Goal: Information Seeking & Learning: Learn about a topic

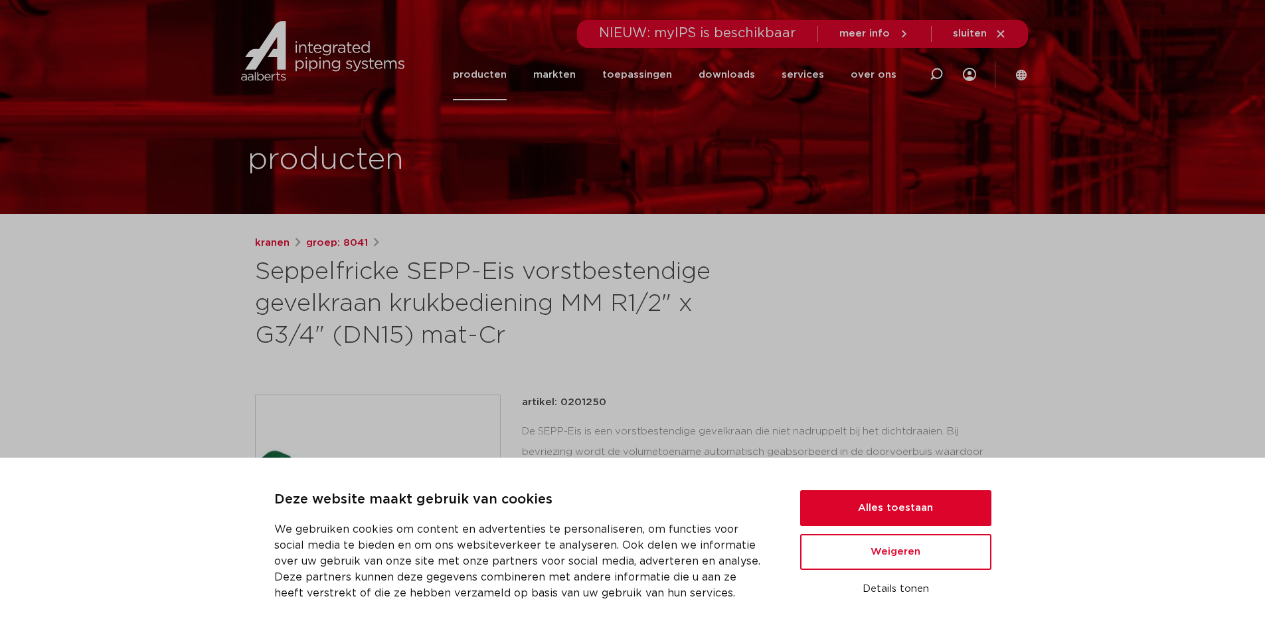
click at [486, 72] on link "producten" at bounding box center [480, 74] width 54 height 51
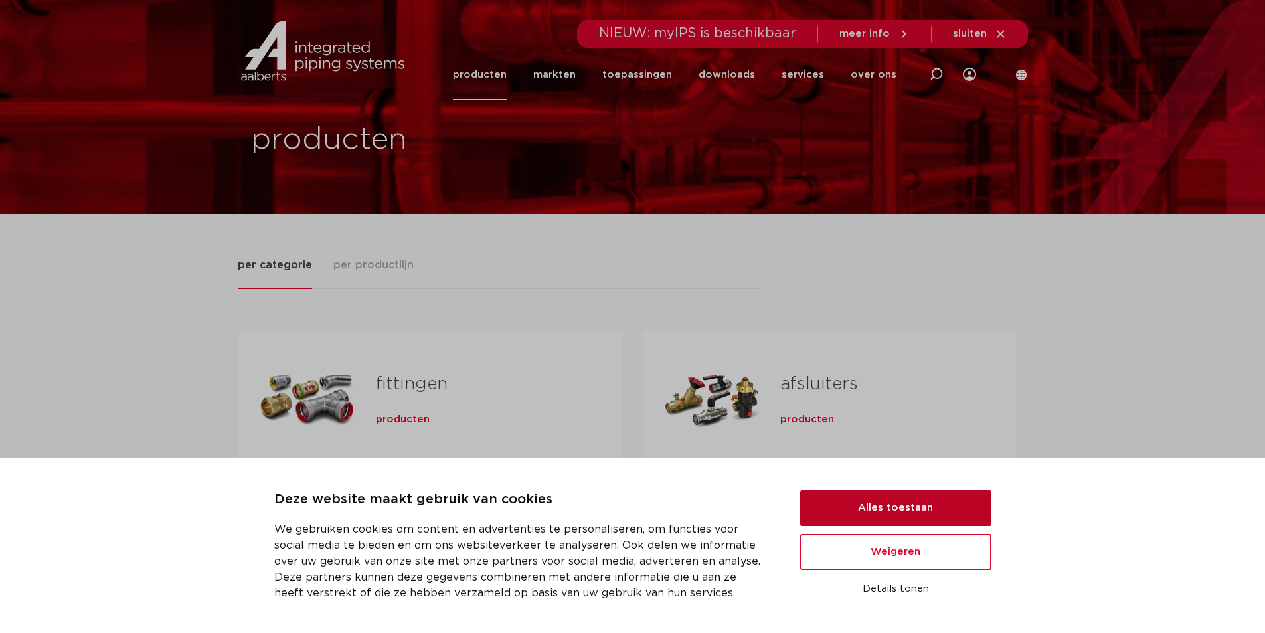
click at [897, 510] on button "Alles toestaan" at bounding box center [895, 508] width 191 height 36
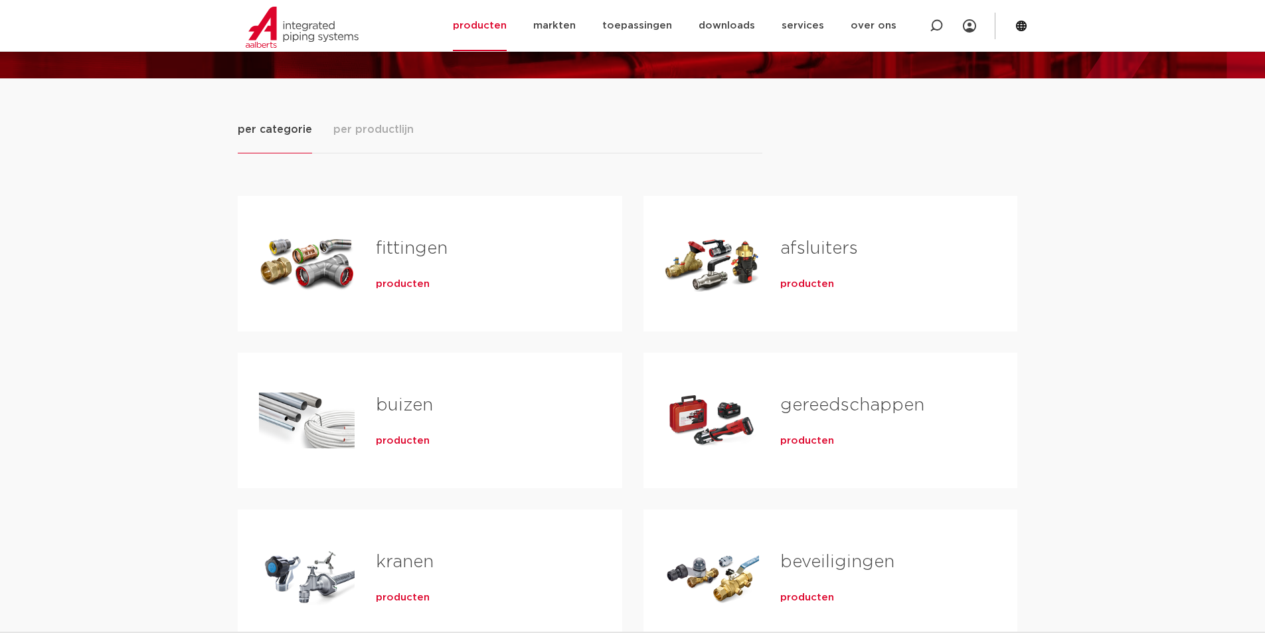
scroll to position [133, 0]
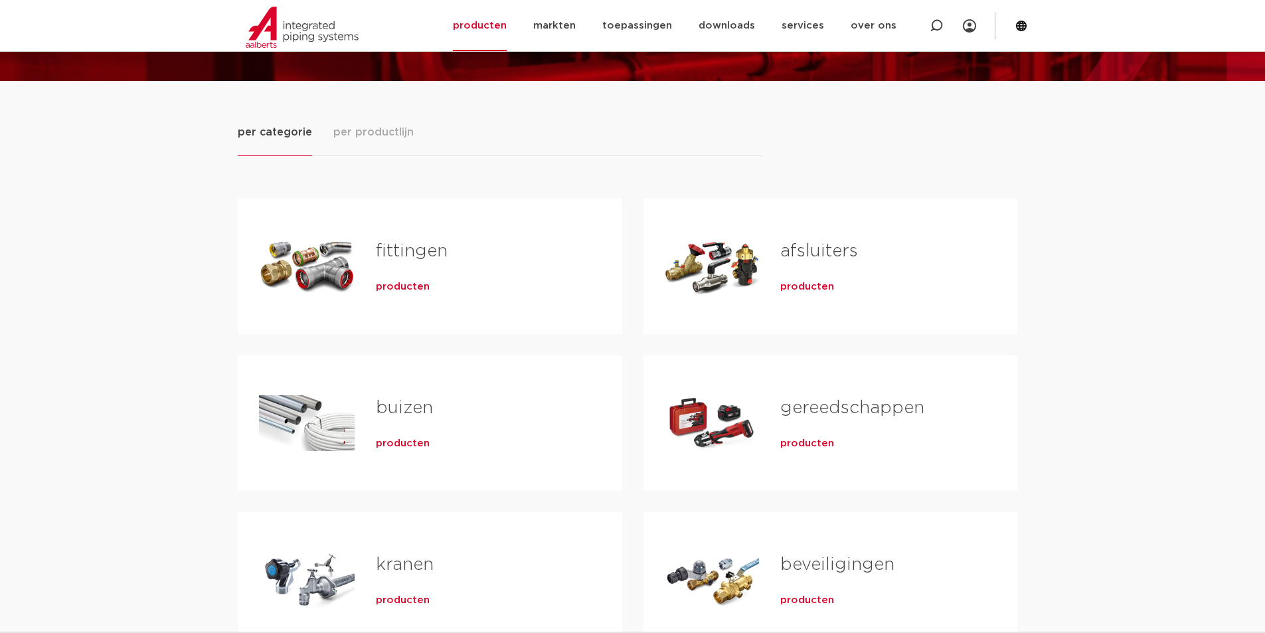
click at [800, 283] on span "producten" at bounding box center [807, 286] width 54 height 13
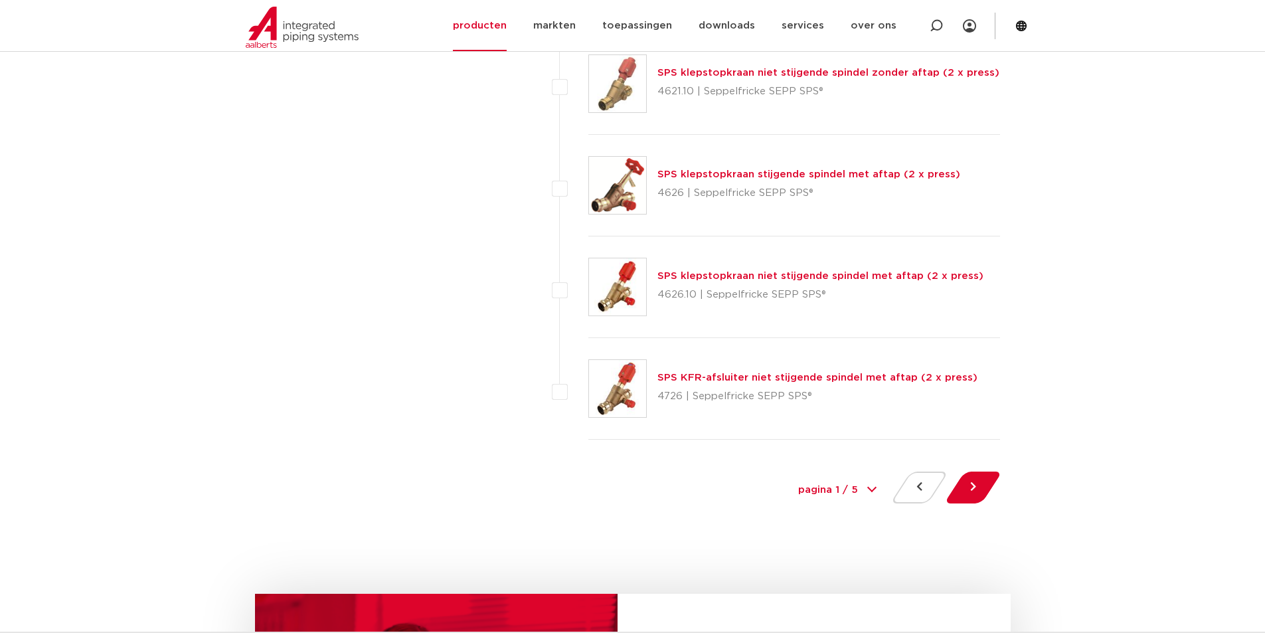
scroll to position [5993, 0]
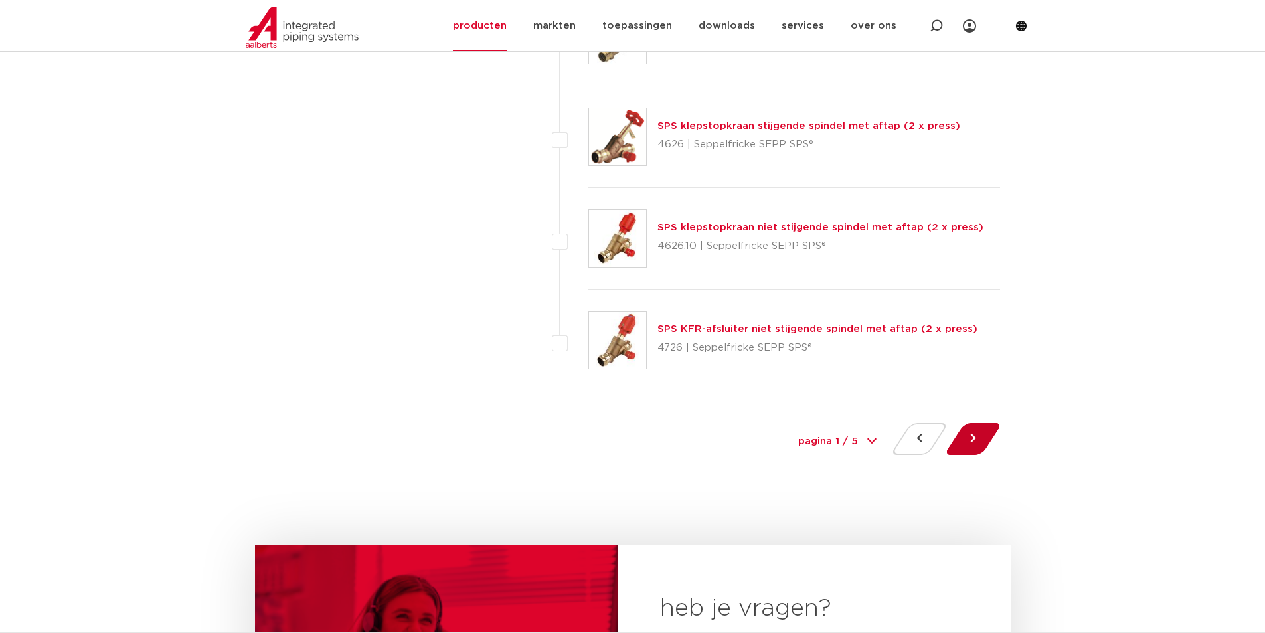
click at [973, 432] on button at bounding box center [973, 439] width 38 height 32
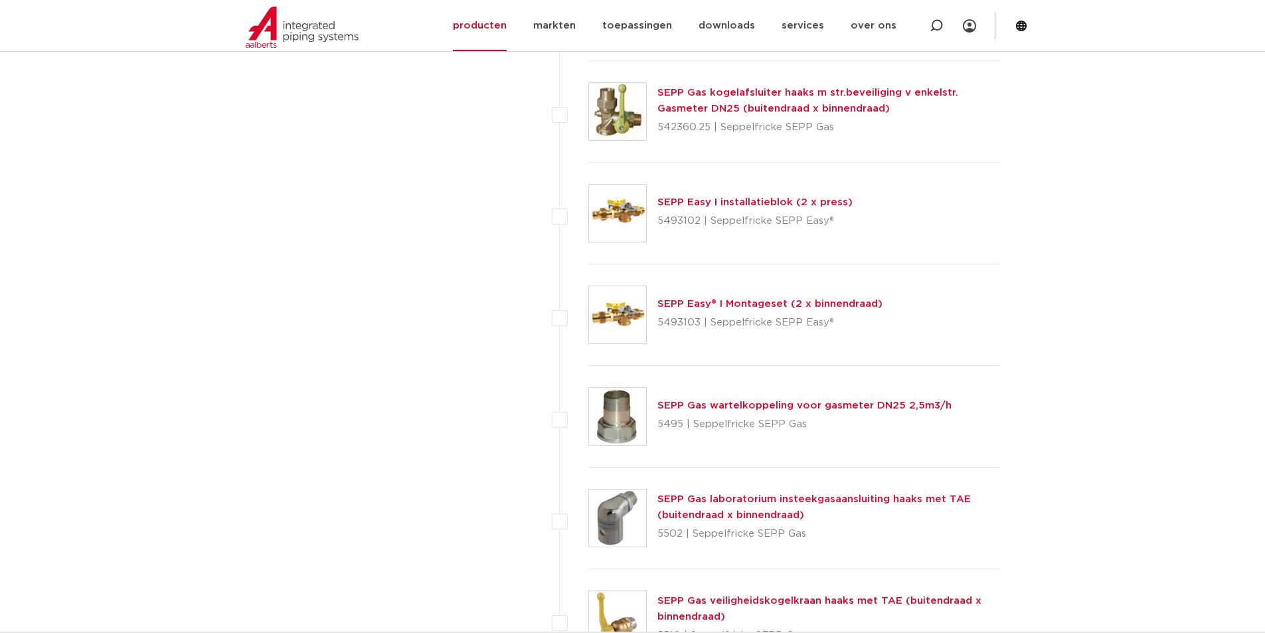
scroll to position [2989, 0]
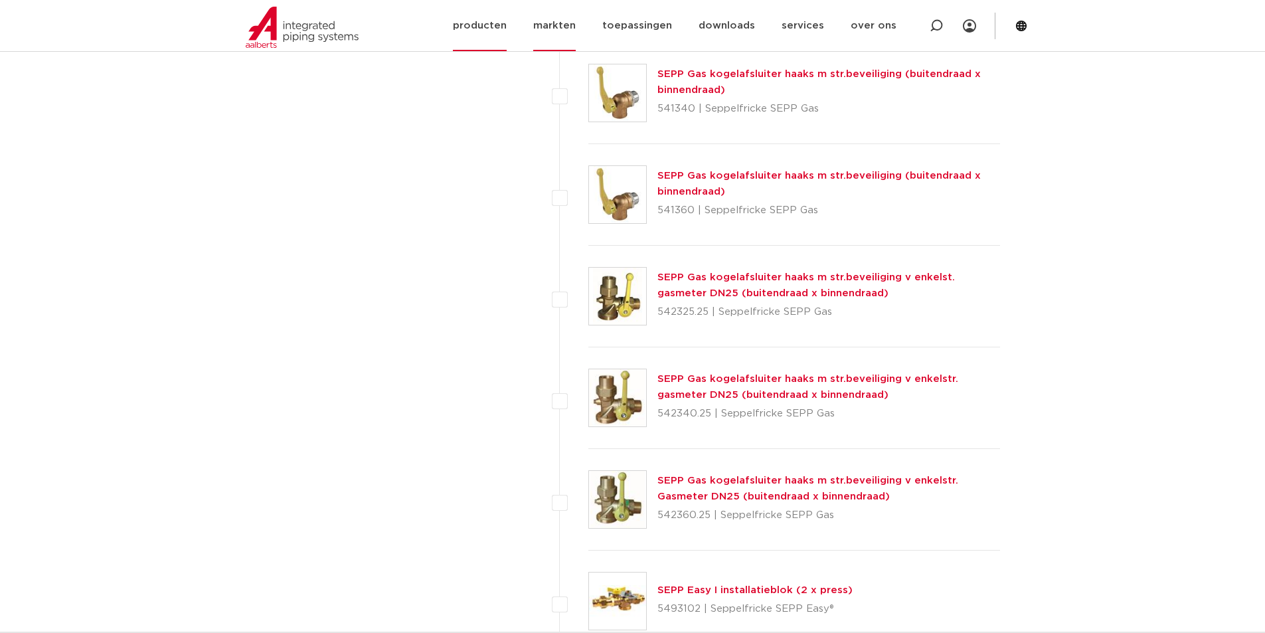
click at [562, 27] on link "markten" at bounding box center [554, 25] width 43 height 51
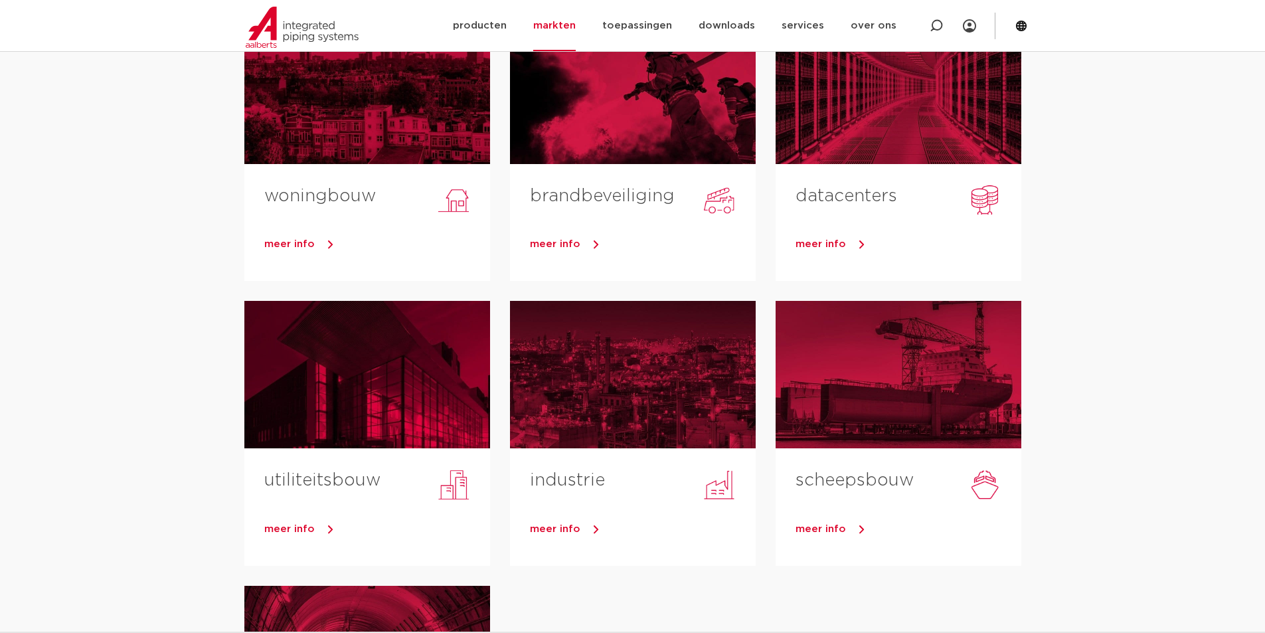
scroll to position [133, 0]
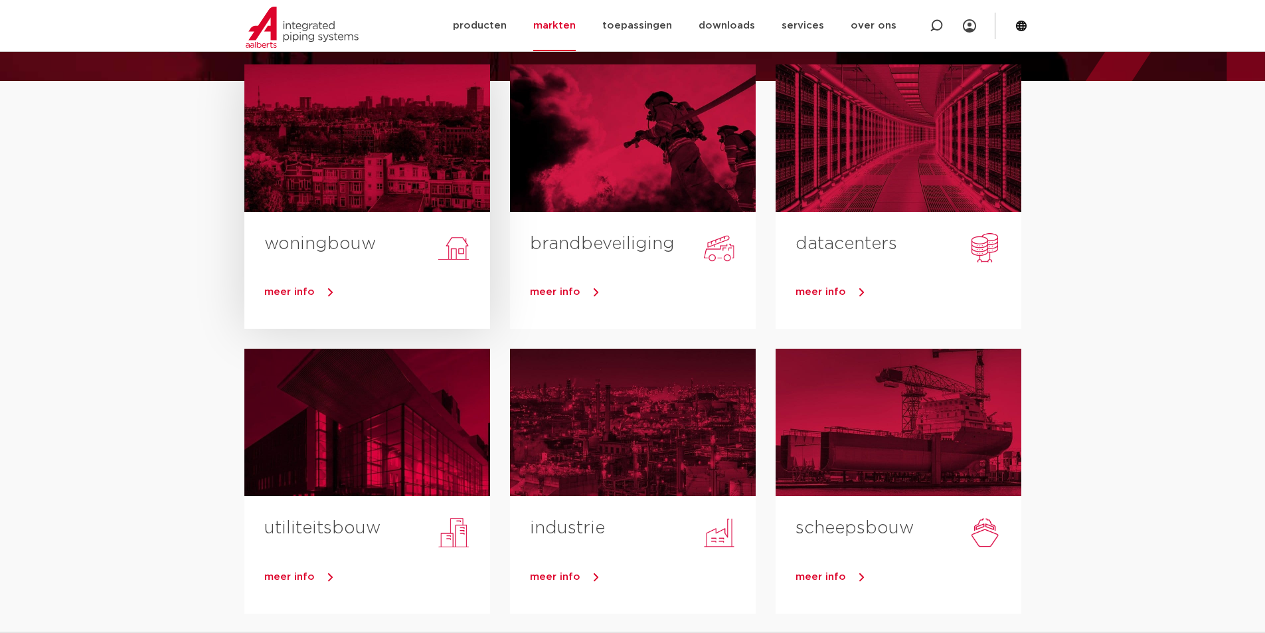
click at [326, 296] on link "meer info" at bounding box center [377, 292] width 226 height 20
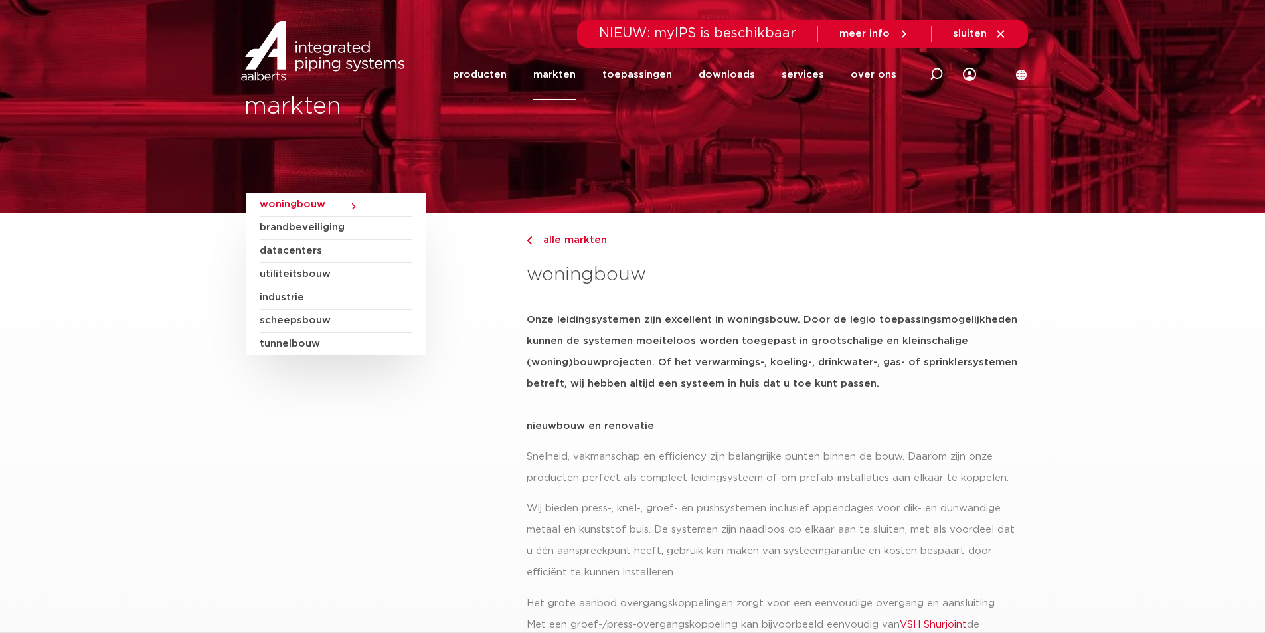
click at [313, 271] on span "utiliteitsbouw" at bounding box center [336, 274] width 153 height 23
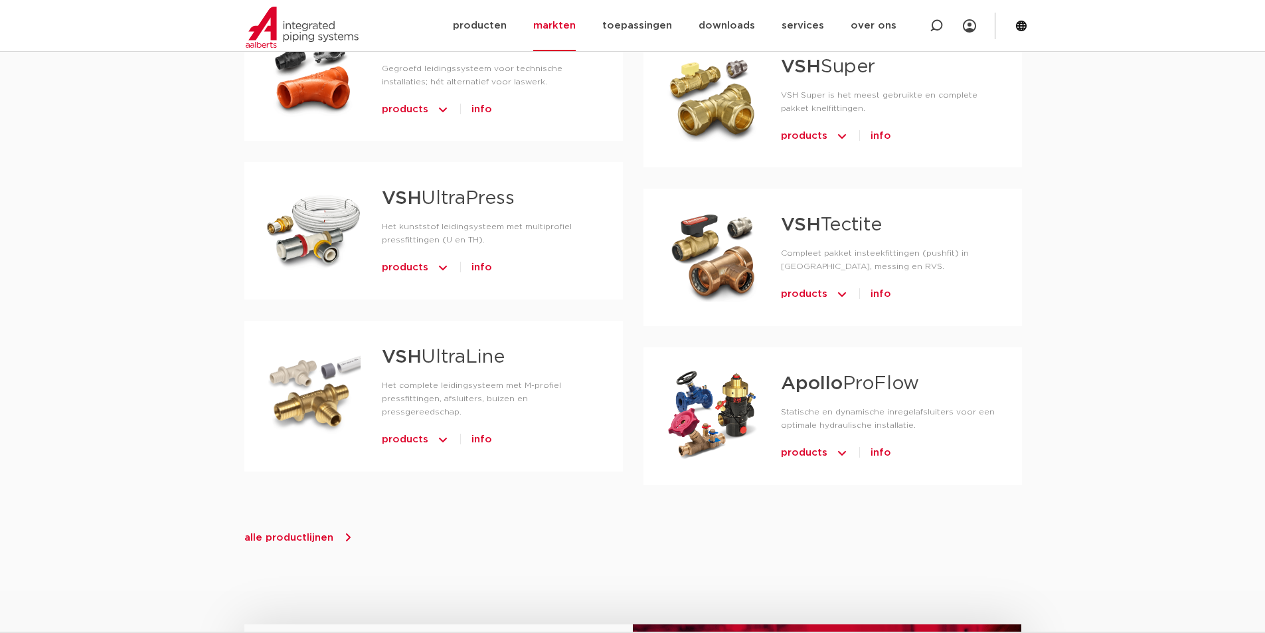
scroll to position [1262, 0]
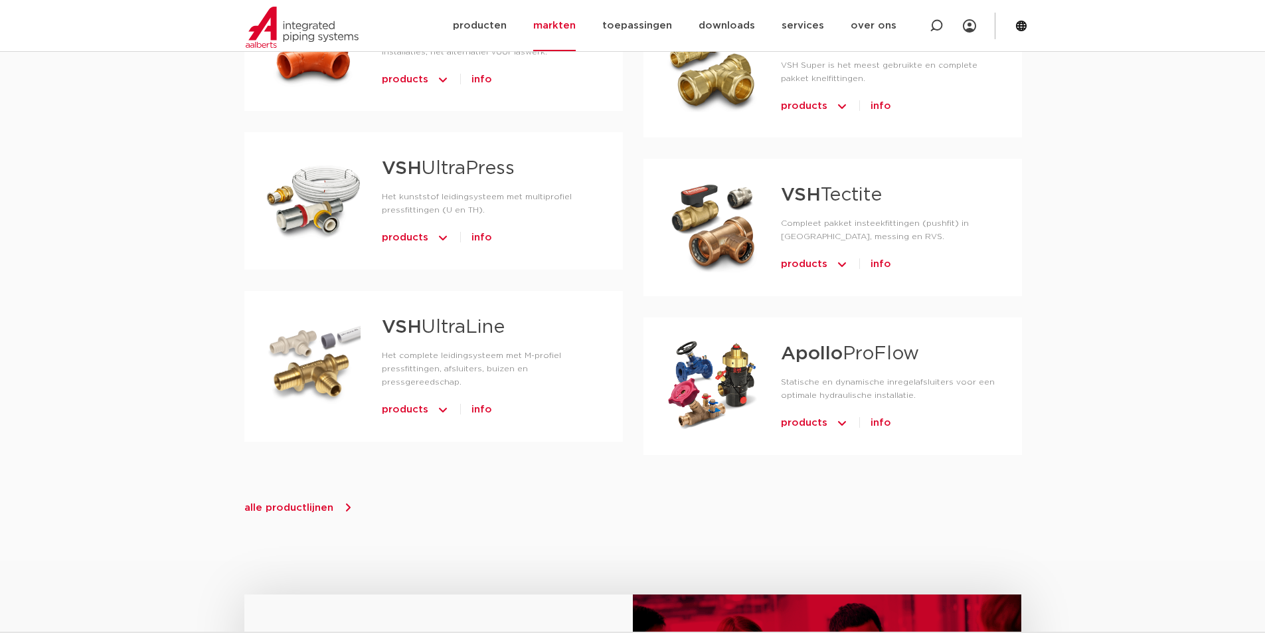
click at [308, 503] on span "alle productlijnen" at bounding box center [288, 508] width 89 height 10
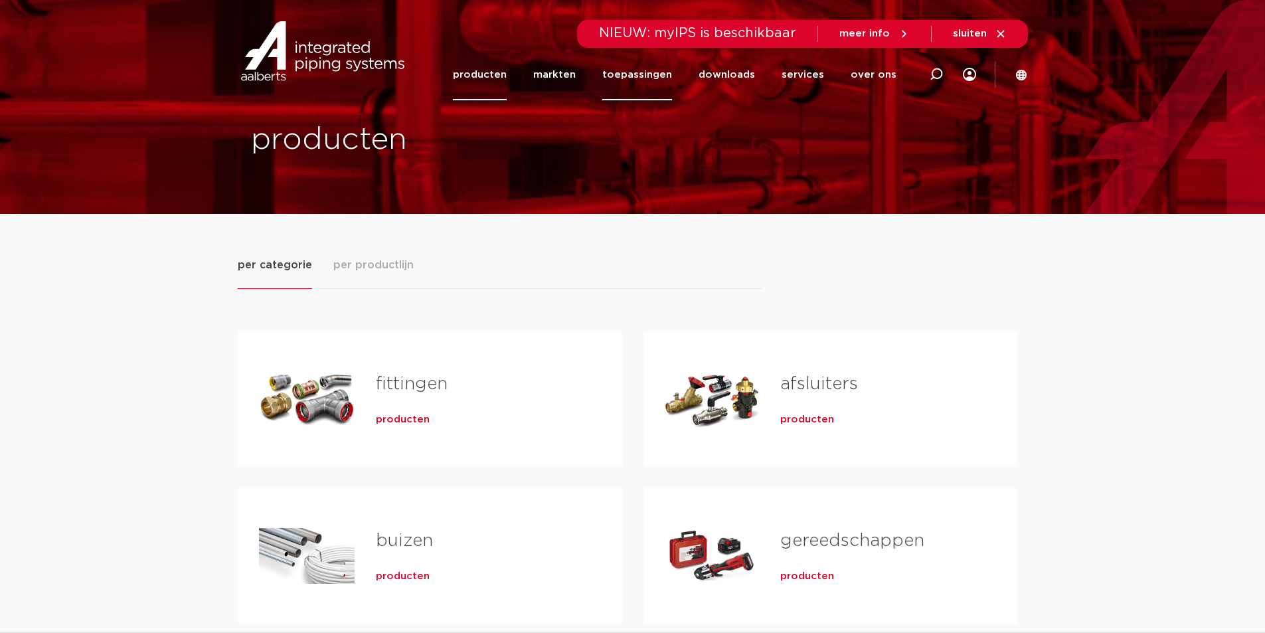
click at [666, 72] on link "toepassingen" at bounding box center [637, 74] width 70 height 51
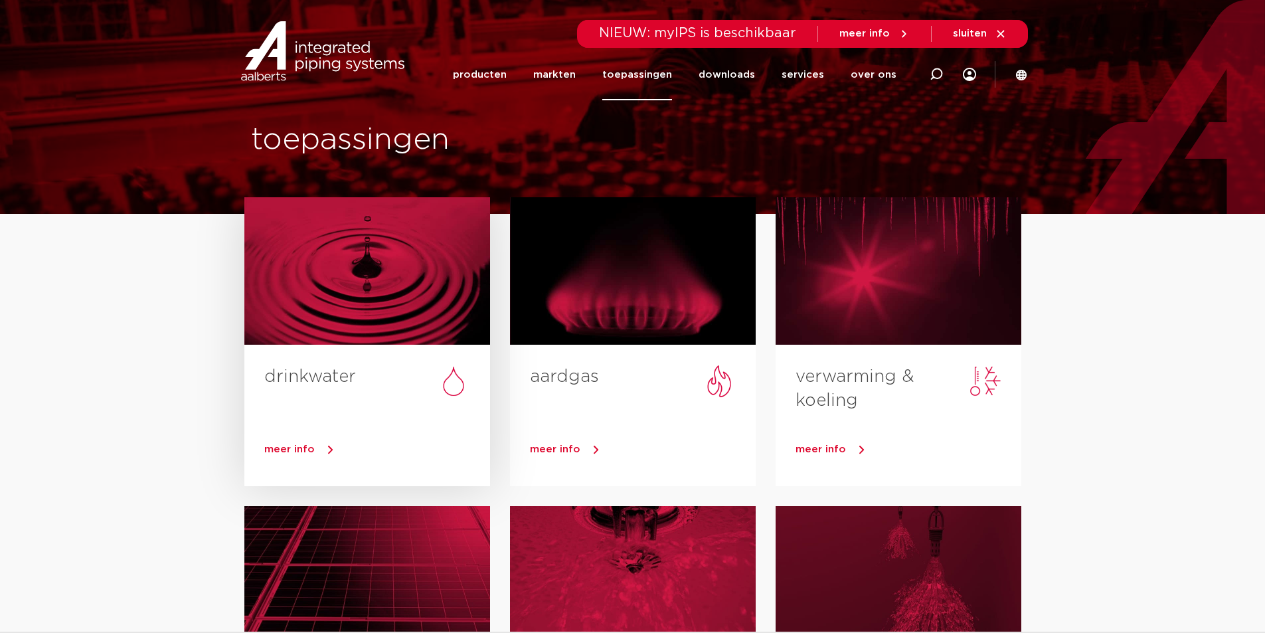
click at [308, 453] on span "meer info" at bounding box center [289, 449] width 50 height 10
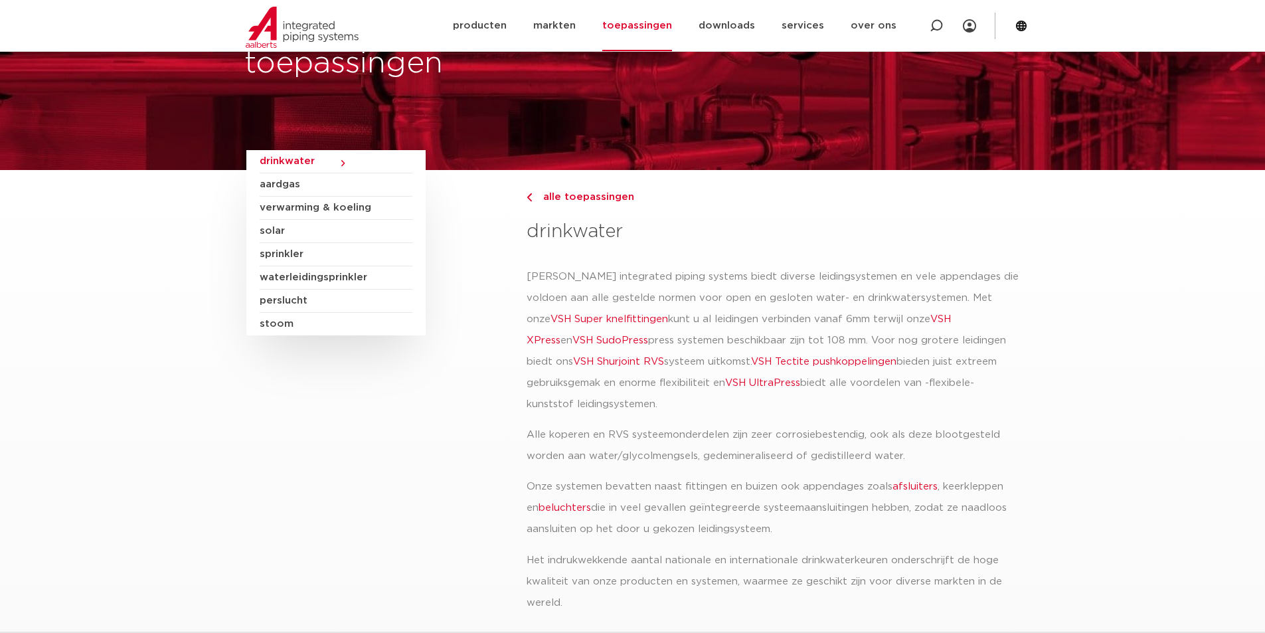
scroll to position [66, 0]
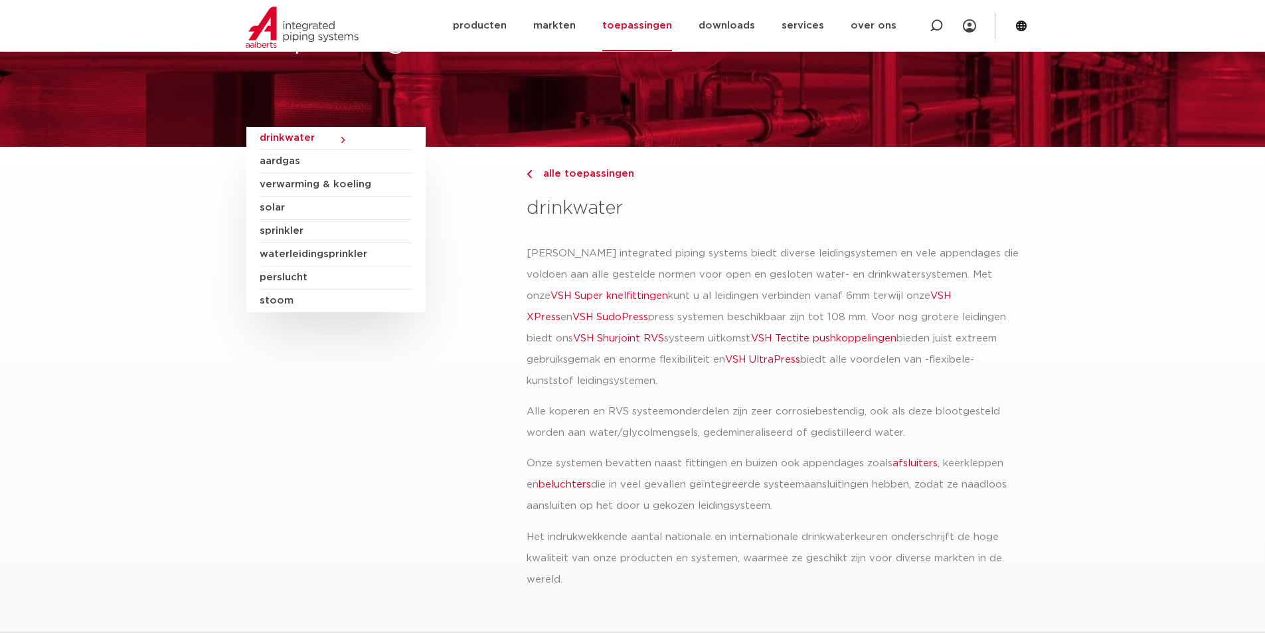
click at [907, 461] on link "afsluiters" at bounding box center [915, 463] width 45 height 10
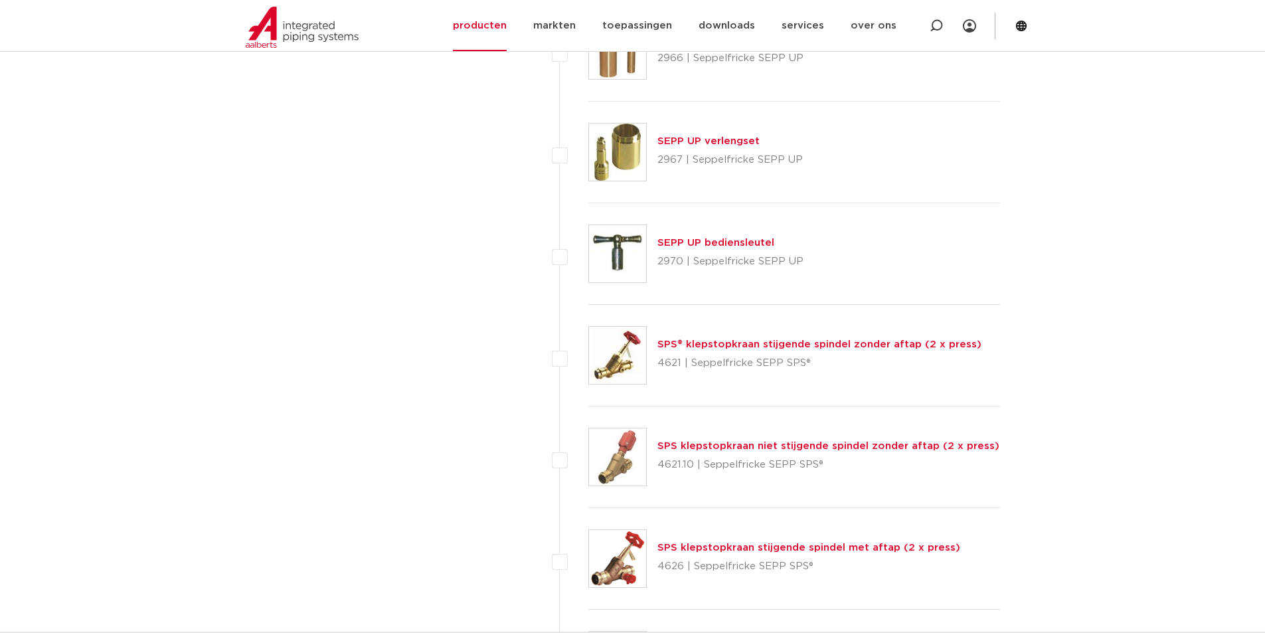
scroll to position [6177, 0]
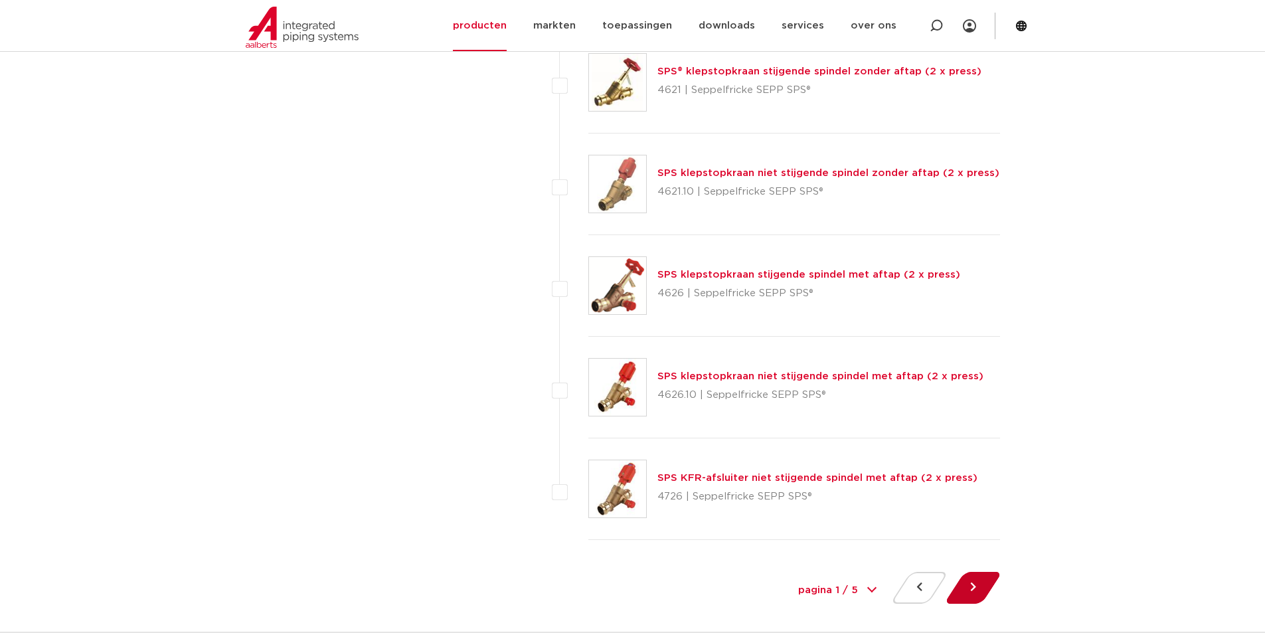
click at [980, 587] on button at bounding box center [973, 588] width 38 height 32
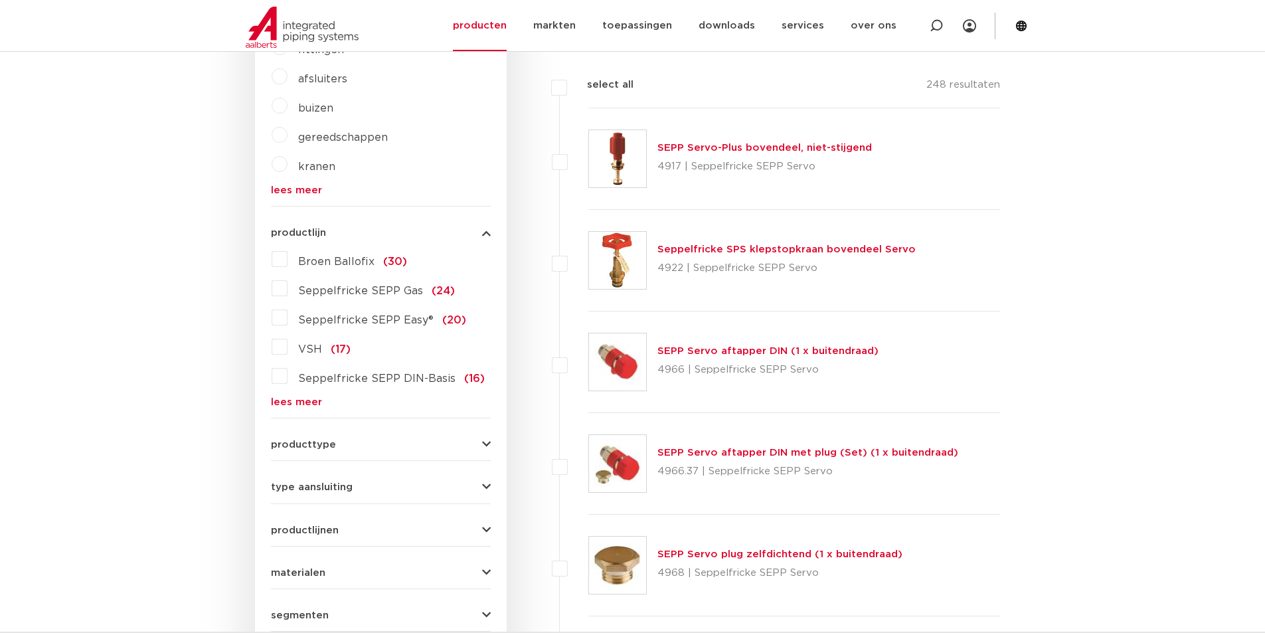
scroll to position [531, 0]
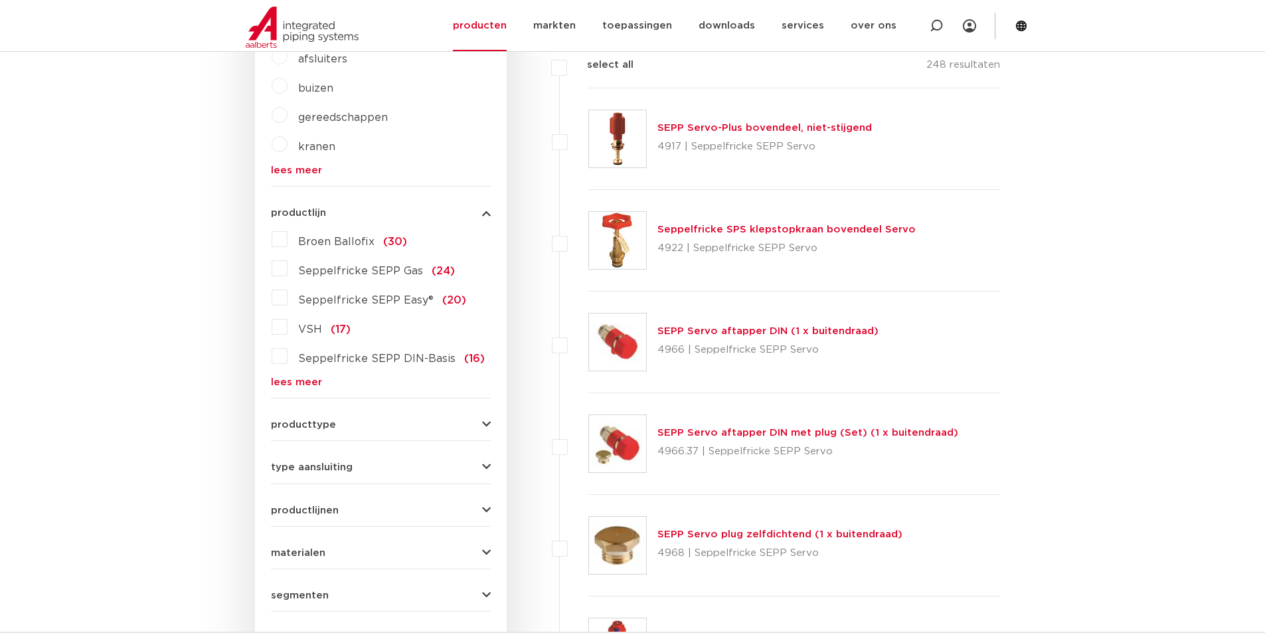
click at [310, 384] on link "lees meer" at bounding box center [381, 382] width 220 height 10
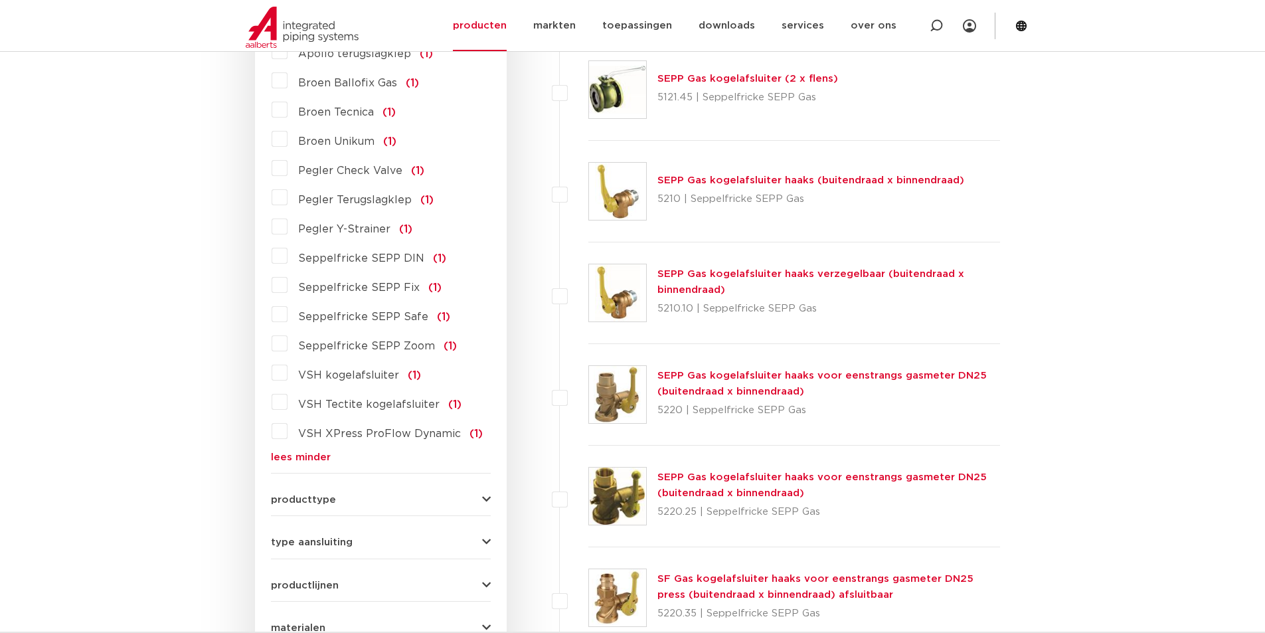
scroll to position [1528, 0]
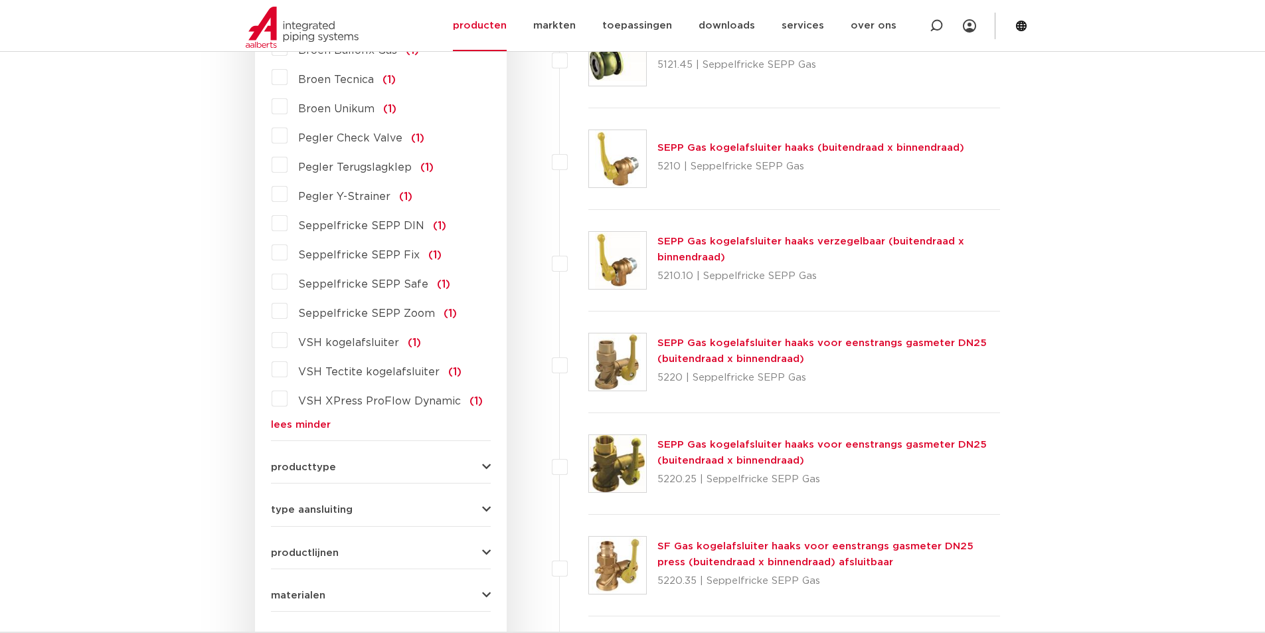
click at [485, 462] on icon "button" at bounding box center [486, 467] width 9 height 10
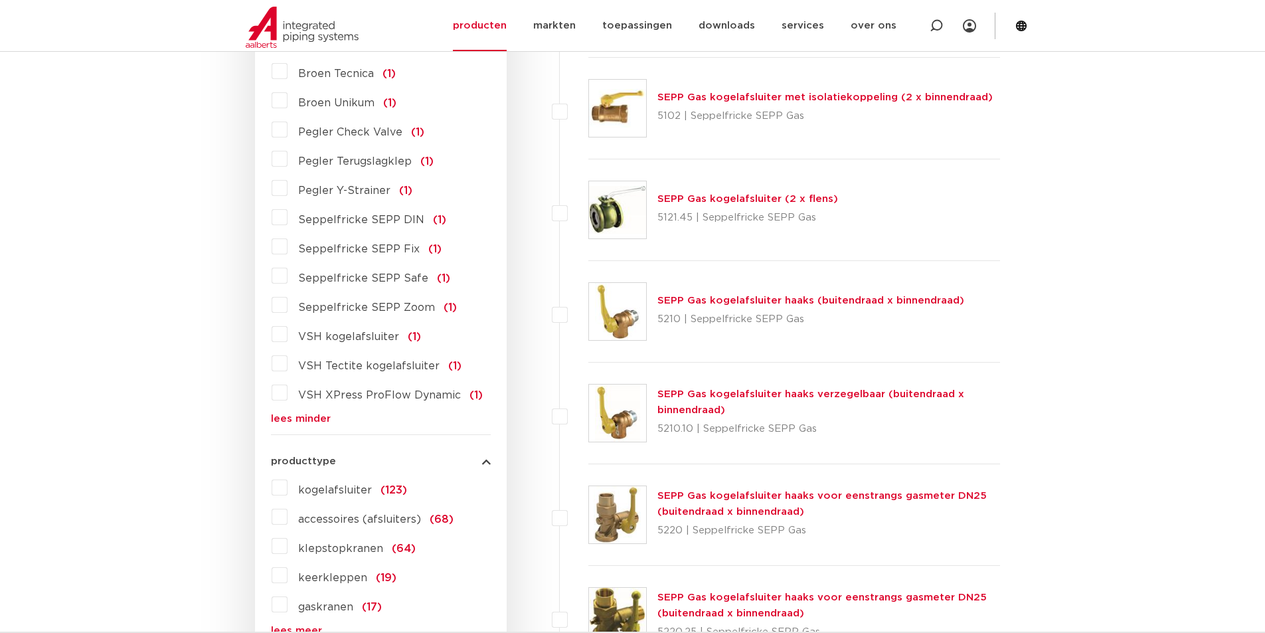
scroll to position [1358, 0]
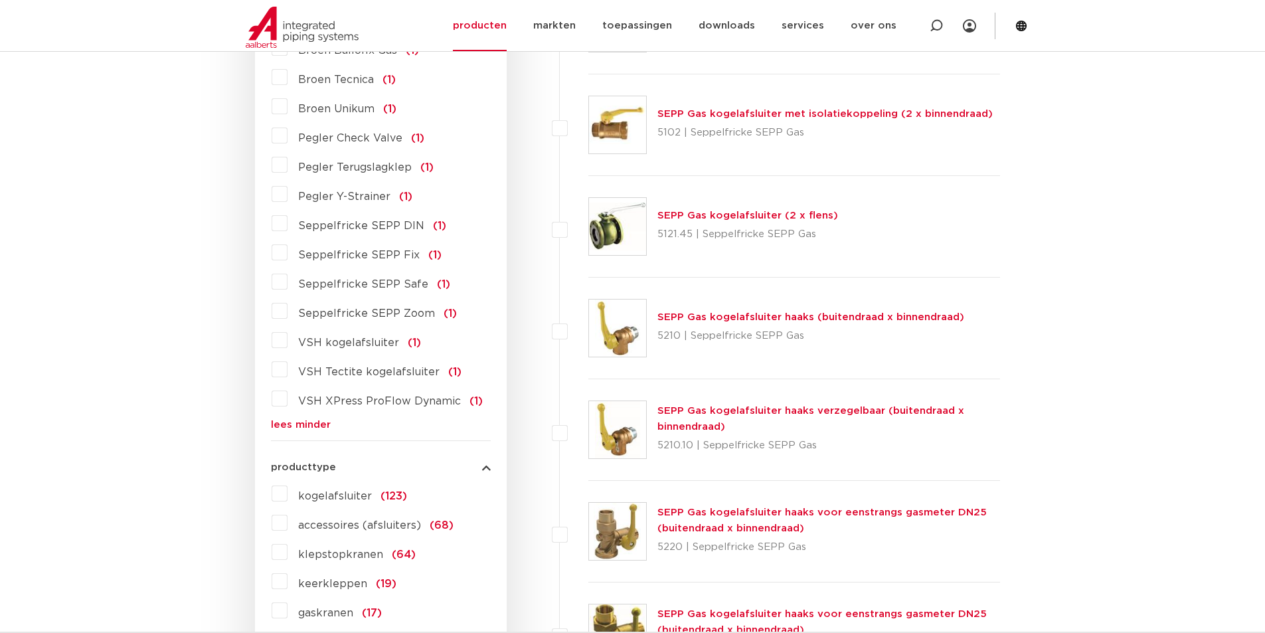
click at [288, 483] on label "kogelafsluiter (123)" at bounding box center [348, 493] width 120 height 21
click at [0, 0] on input "kogelafsluiter (123)" at bounding box center [0, 0] width 0 height 0
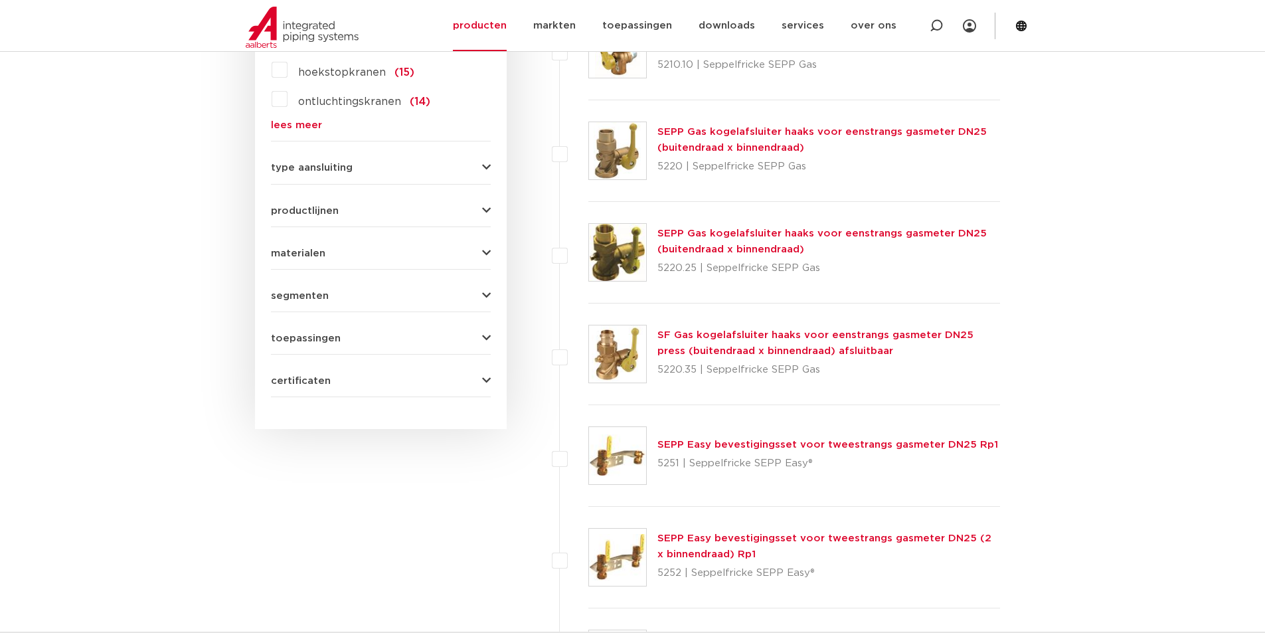
scroll to position [827, 0]
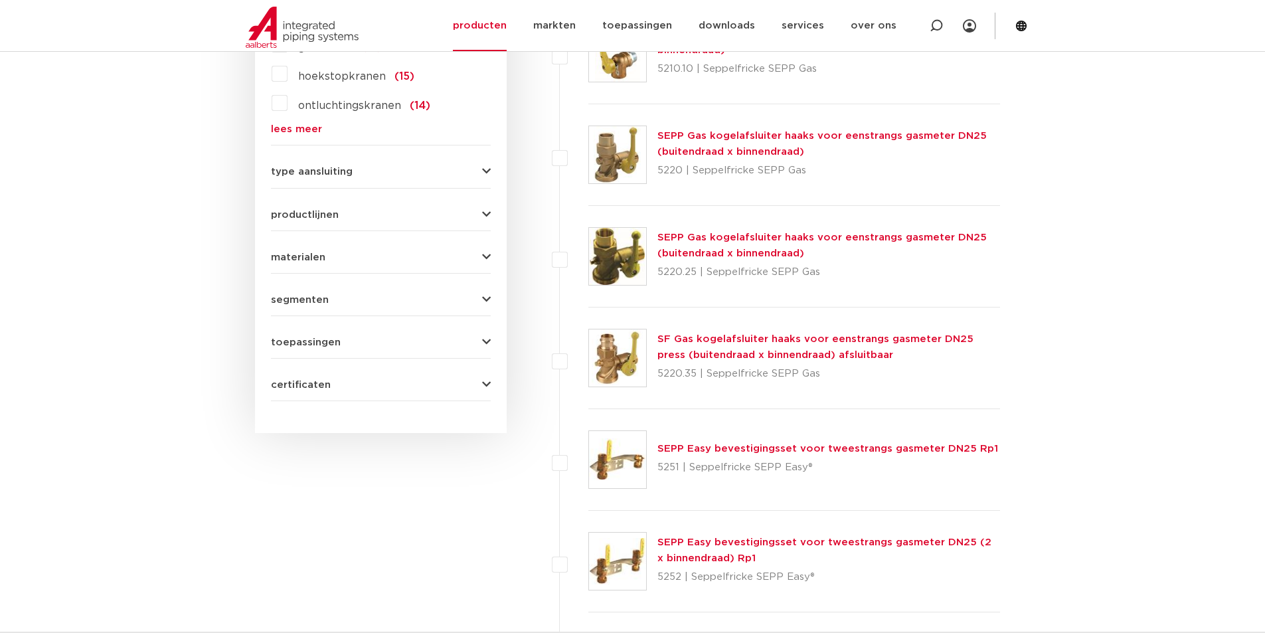
click at [489, 169] on icon "button" at bounding box center [486, 172] width 9 height 10
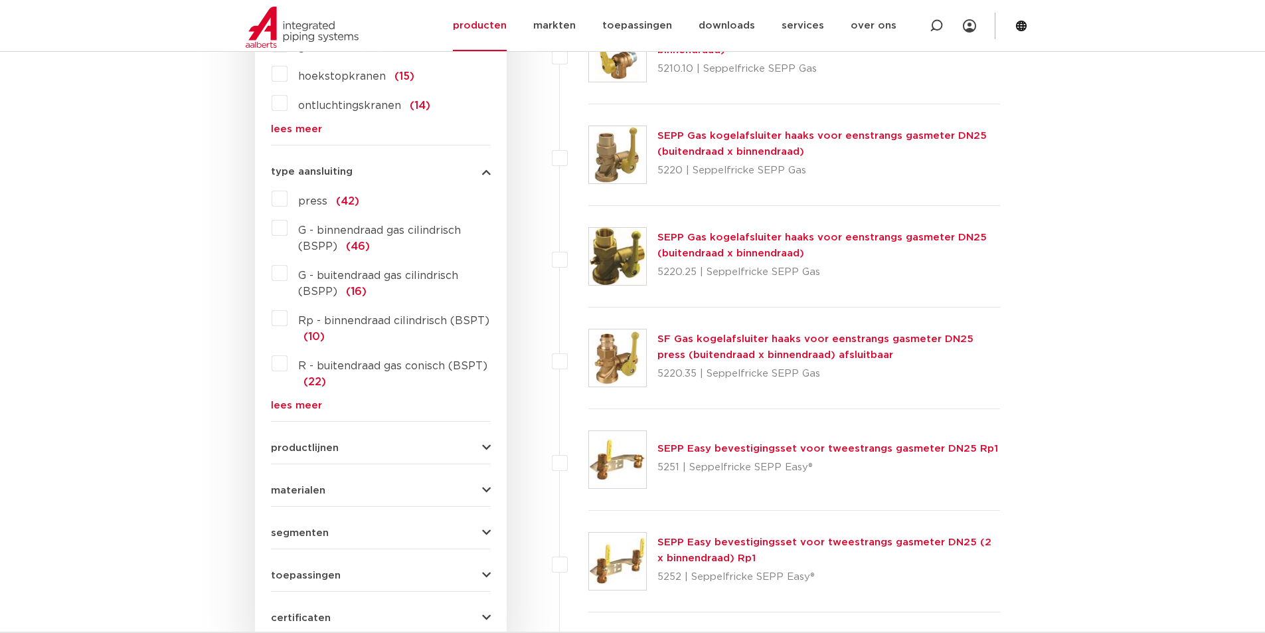
click at [486, 491] on icon "button" at bounding box center [486, 491] width 9 height 10
click at [288, 518] on label "messing (91)" at bounding box center [330, 516] width 84 height 21
click at [0, 0] on input "messing (91)" at bounding box center [0, 0] width 0 height 0
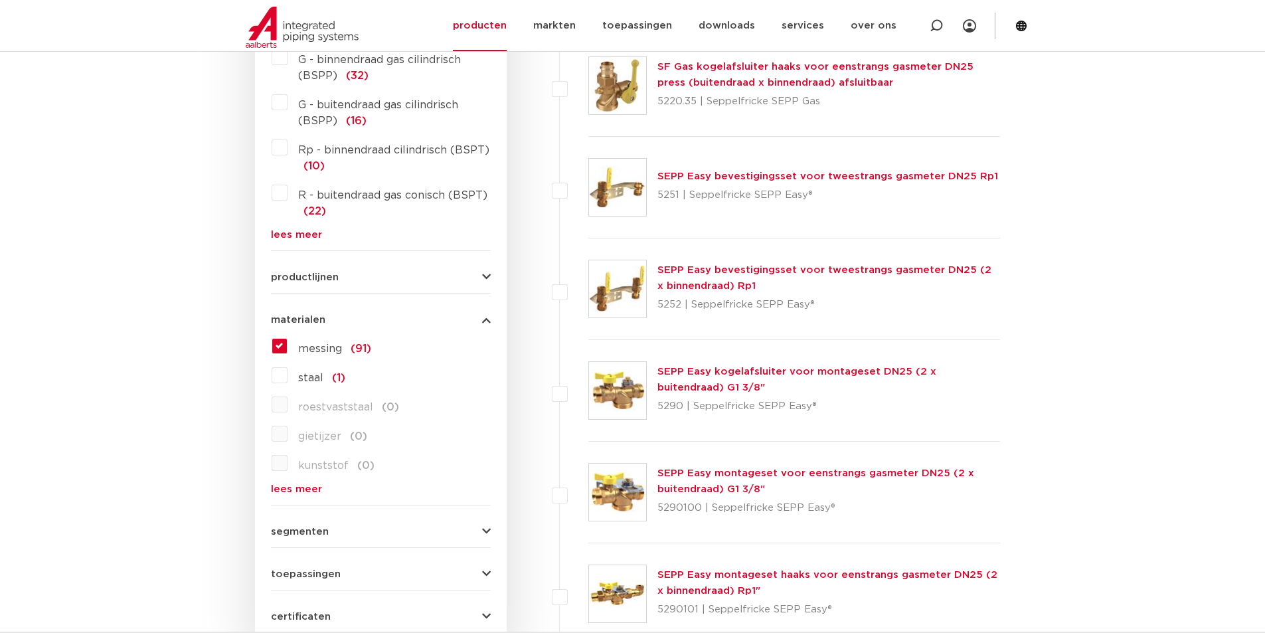
scroll to position [1093, 0]
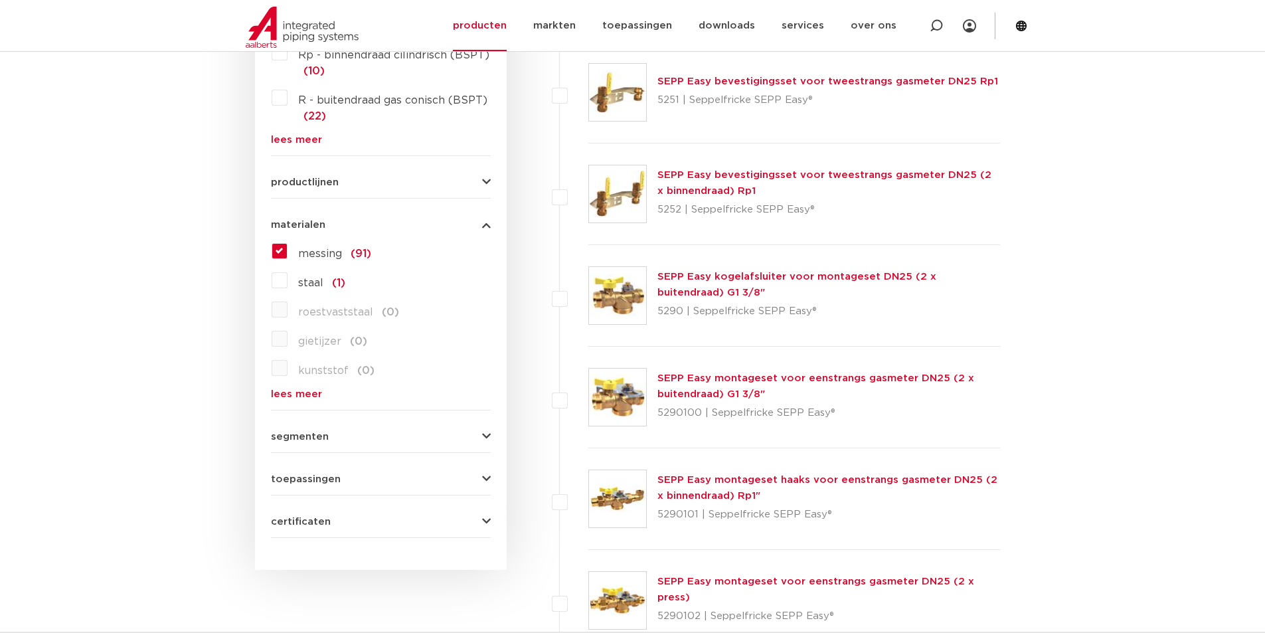
click at [487, 435] on icon "button" at bounding box center [486, 437] width 9 height 10
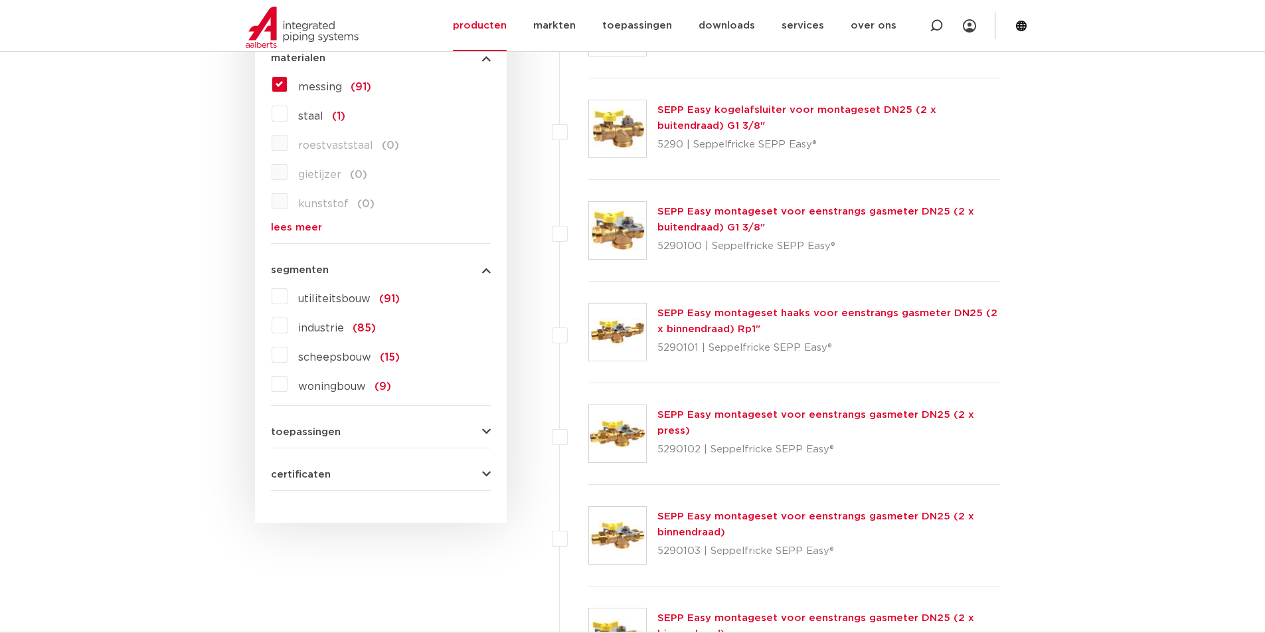
scroll to position [1292, 0]
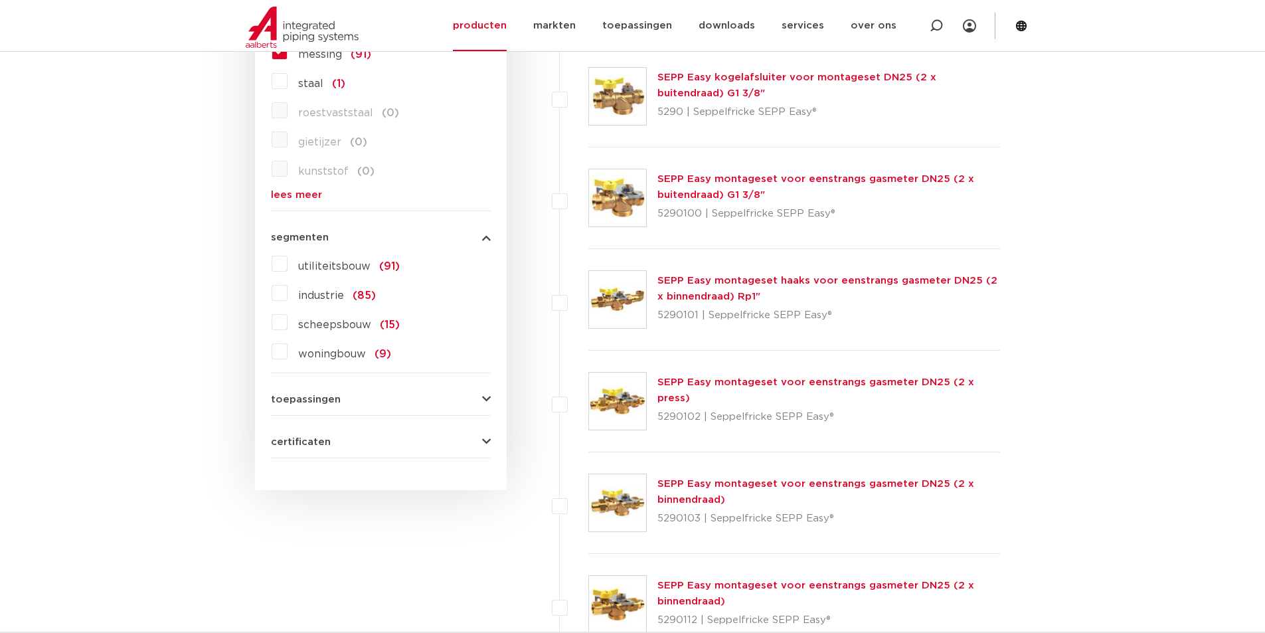
click at [482, 400] on icon "button" at bounding box center [486, 400] width 9 height 10
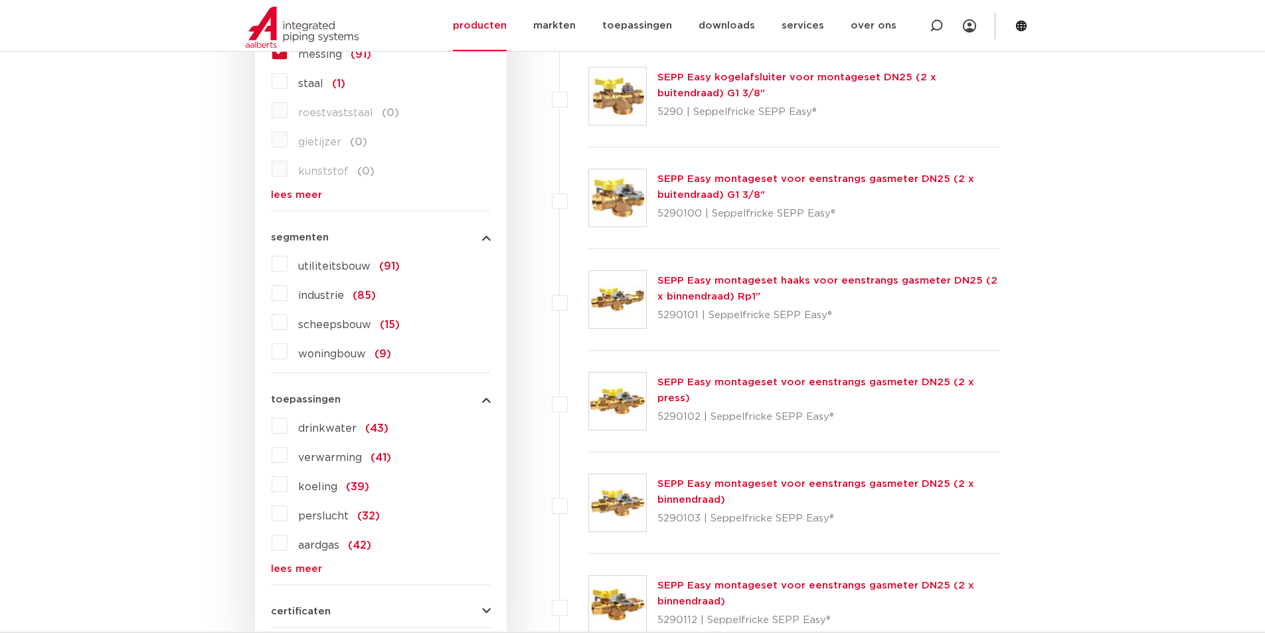
click at [288, 428] on label "drinkwater (43)" at bounding box center [338, 425] width 101 height 21
click at [0, 0] on input "drinkwater (43)" at bounding box center [0, 0] width 0 height 0
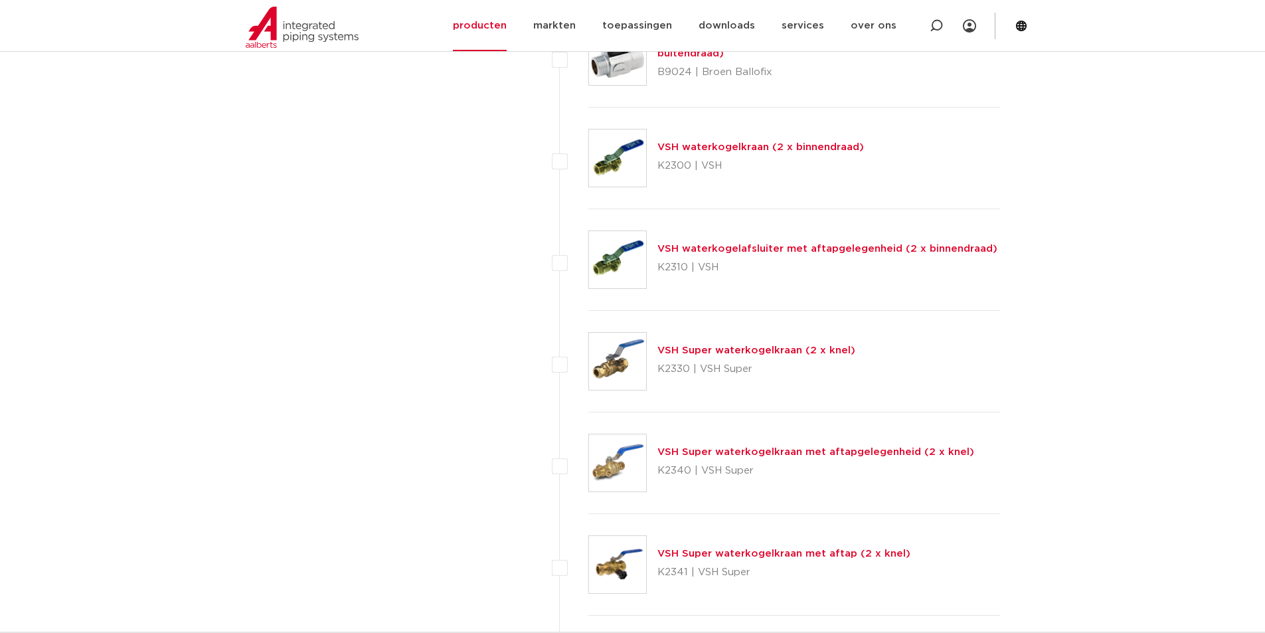
scroll to position [2787, 0]
